Goal: Task Accomplishment & Management: Manage account settings

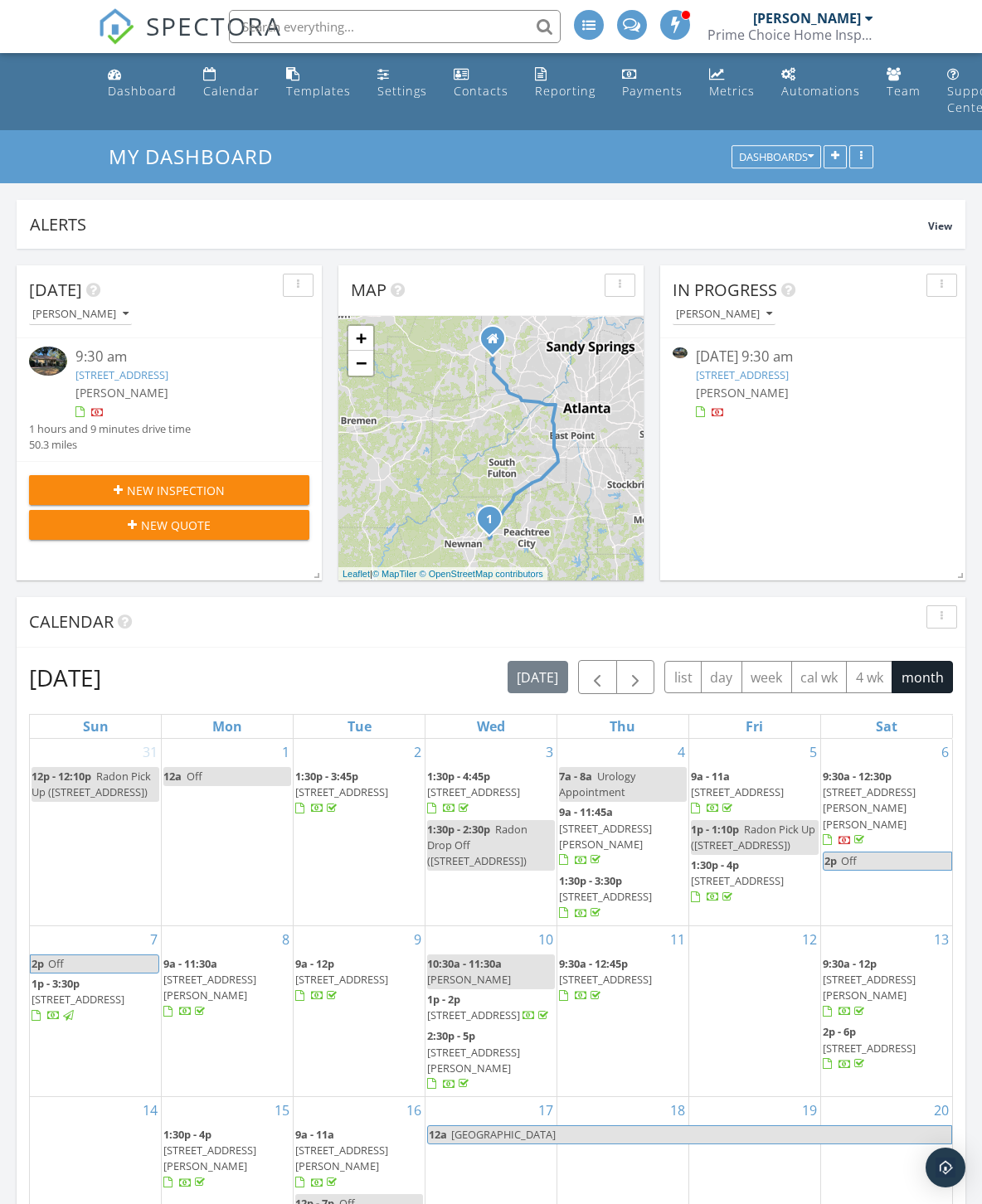
click at [788, 378] on link "77 Springfield Ct, Newnan, GA 30265" at bounding box center [742, 374] width 93 height 15
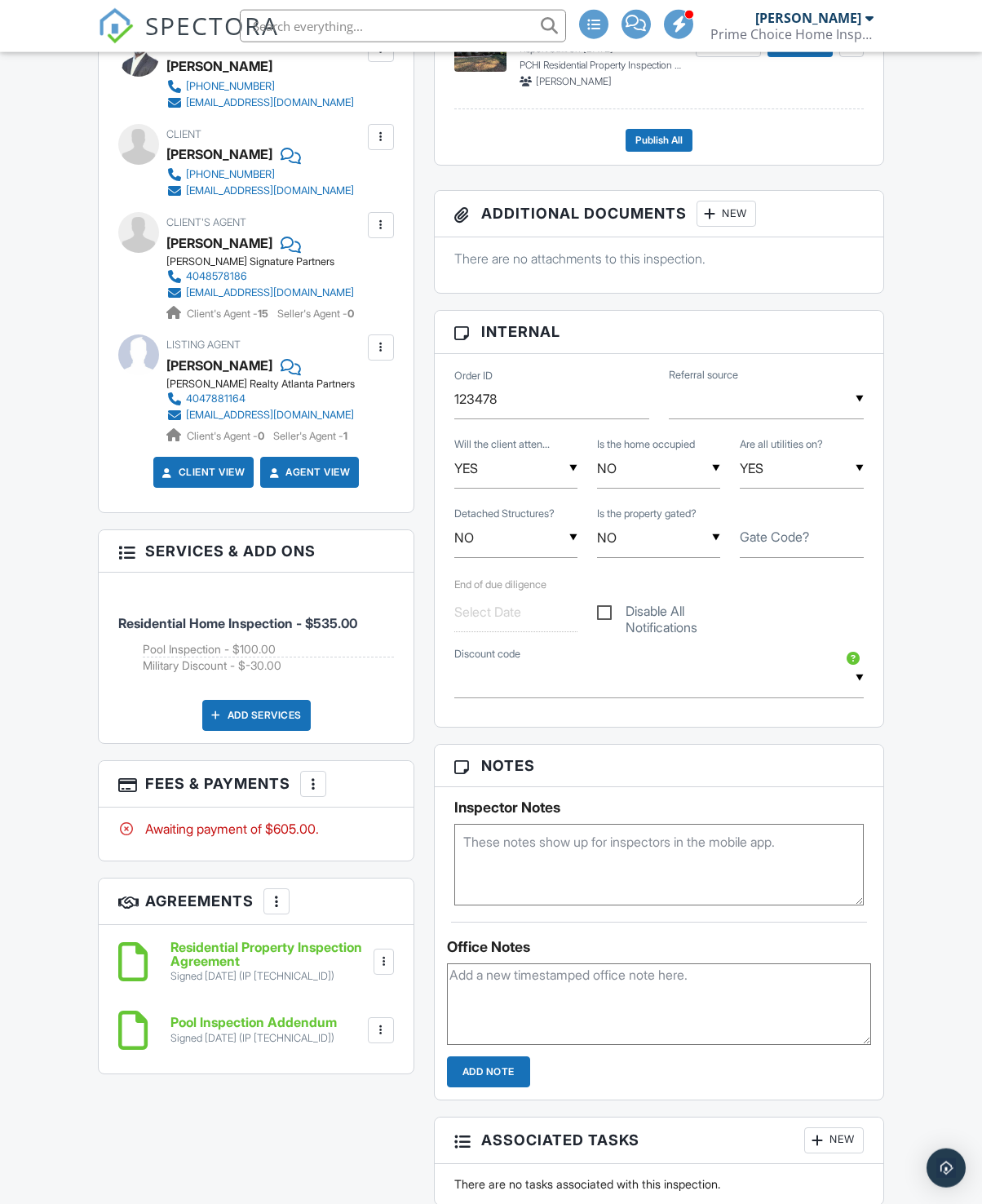
scroll to position [575, 0]
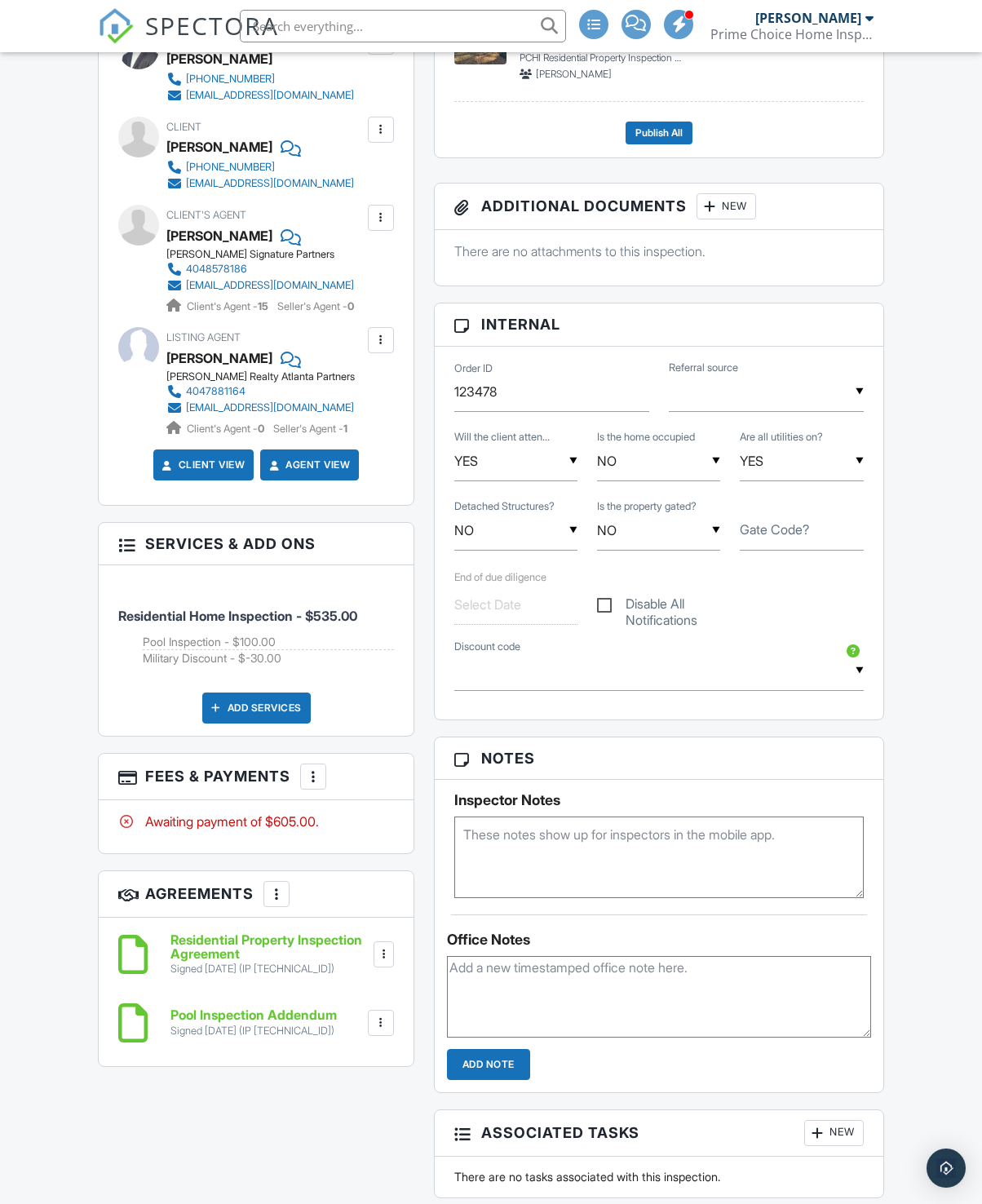
click at [322, 785] on div at bounding box center [313, 776] width 17 height 17
click at [400, 958] on div "Paid In Full" at bounding box center [397, 949] width 157 height 19
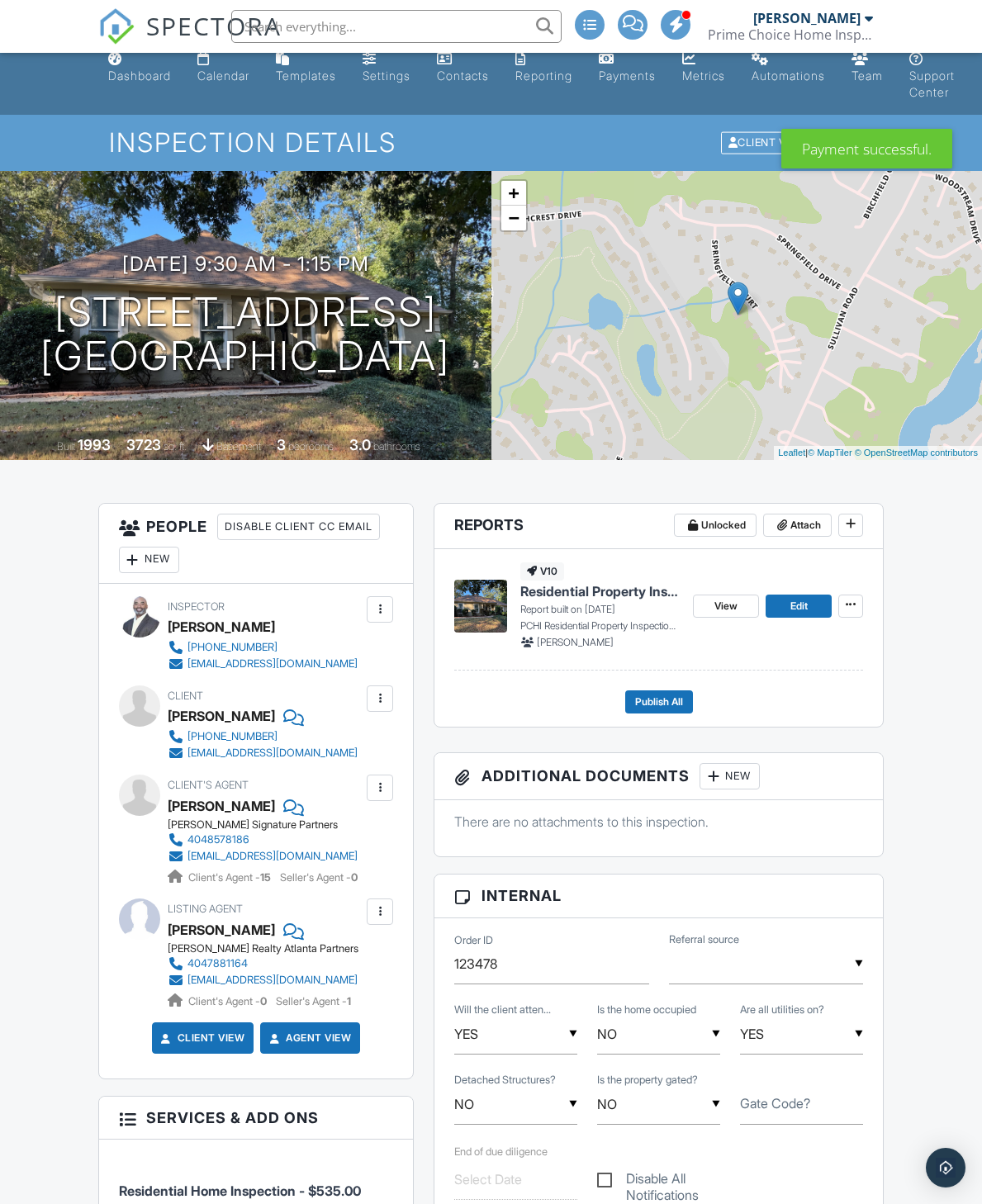
click at [145, 76] on div "Dashboard" at bounding box center [139, 75] width 63 height 14
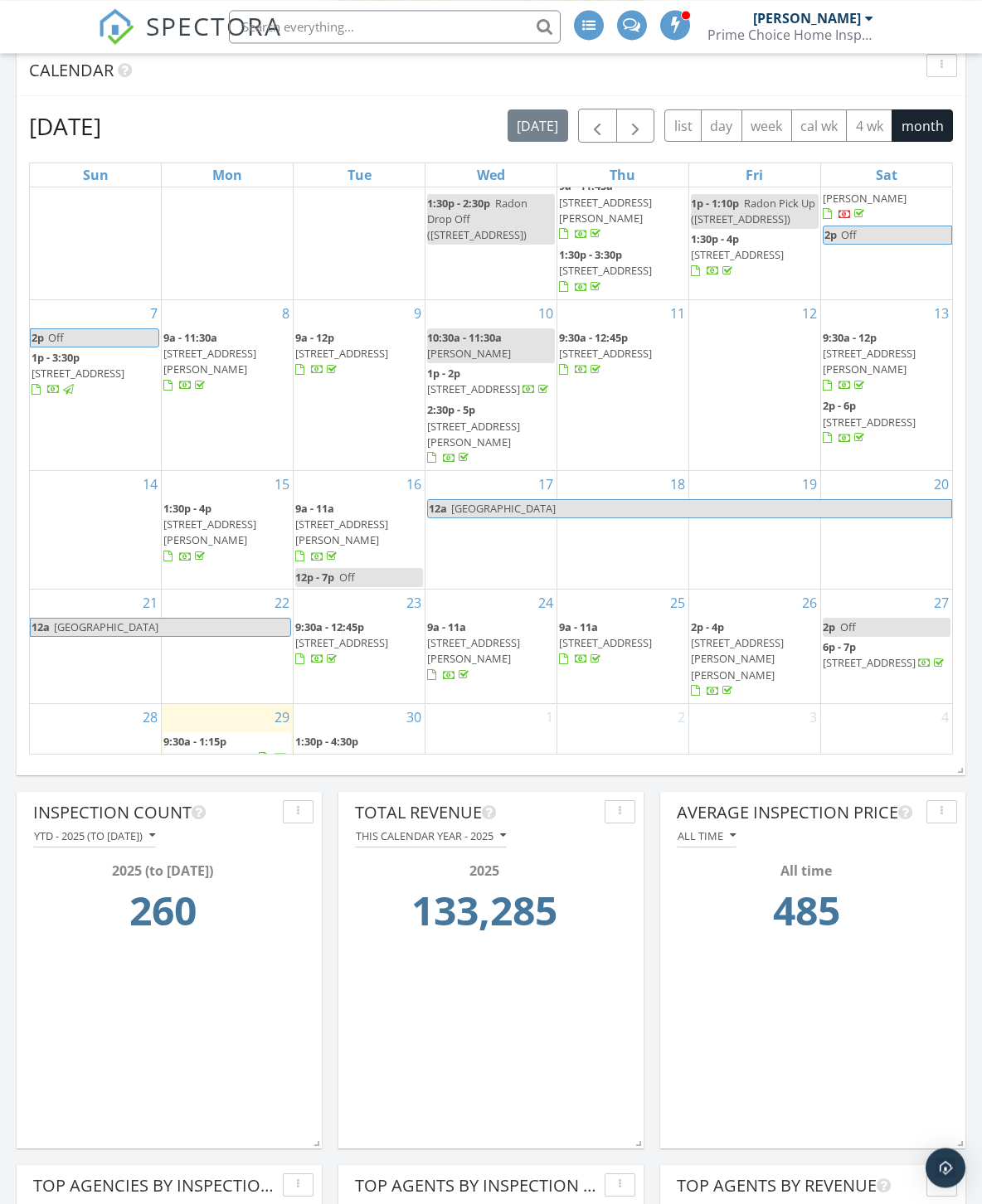
scroll to position [554, 0]
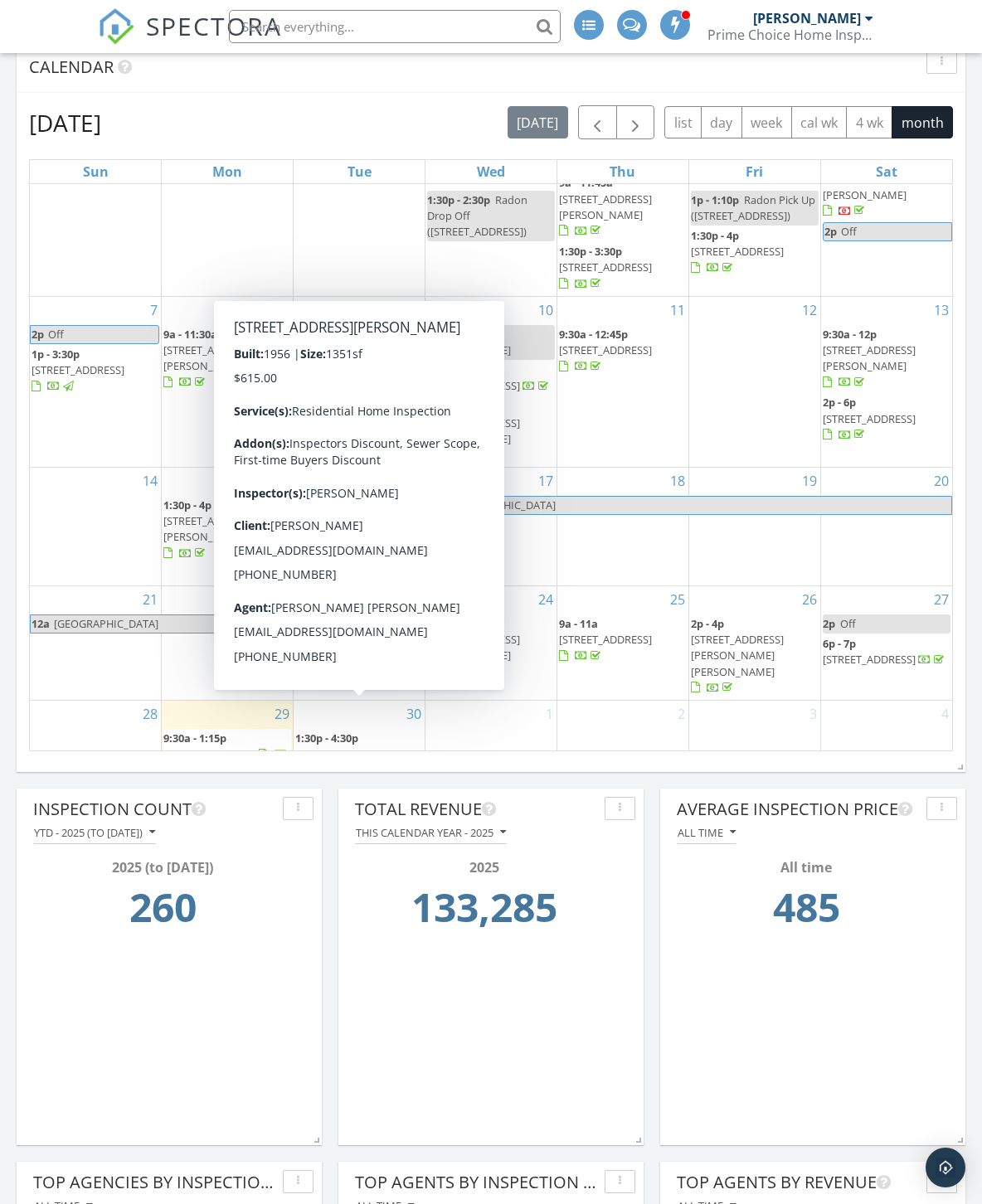
click at [379, 746] on span "6361 Dodgen Rd SW, Mableton 30126" at bounding box center [341, 761] width 93 height 31
